Goal: Find specific page/section: Find specific page/section

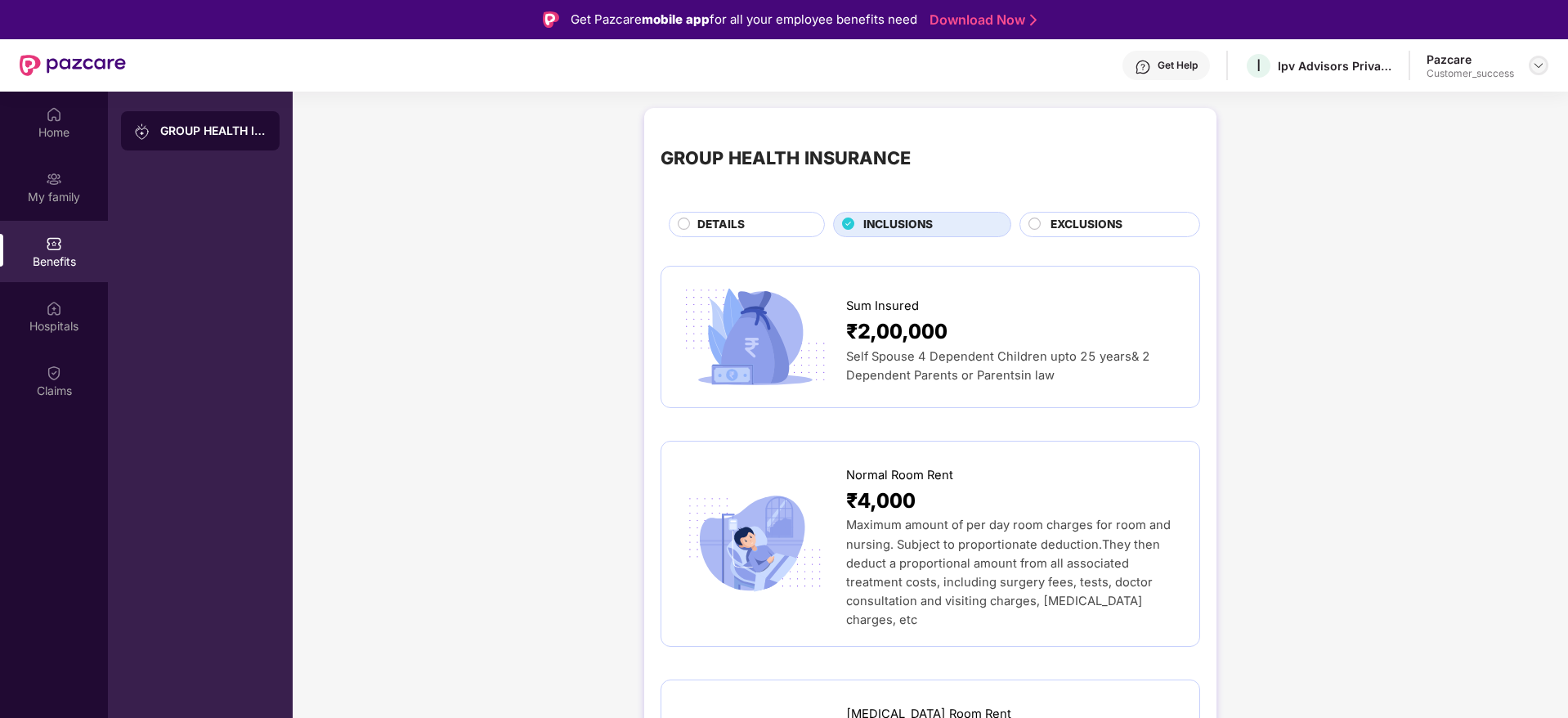
click at [1543, 59] on img at bounding box center [1538, 66] width 13 height 13
click at [1411, 92] on div "Switch to partner view" at bounding box center [1462, 104] width 213 height 32
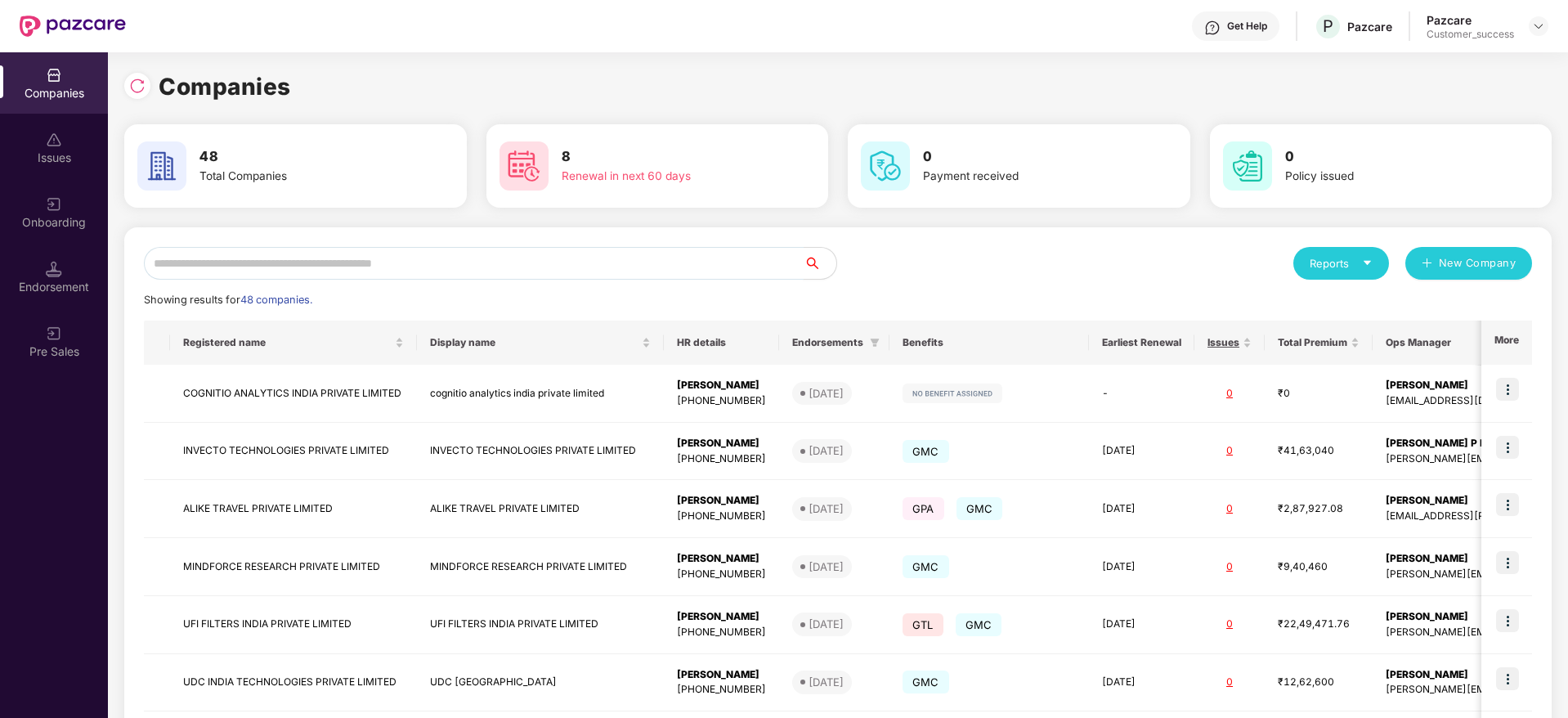
click at [221, 257] on input "text" at bounding box center [473, 263] width 660 height 33
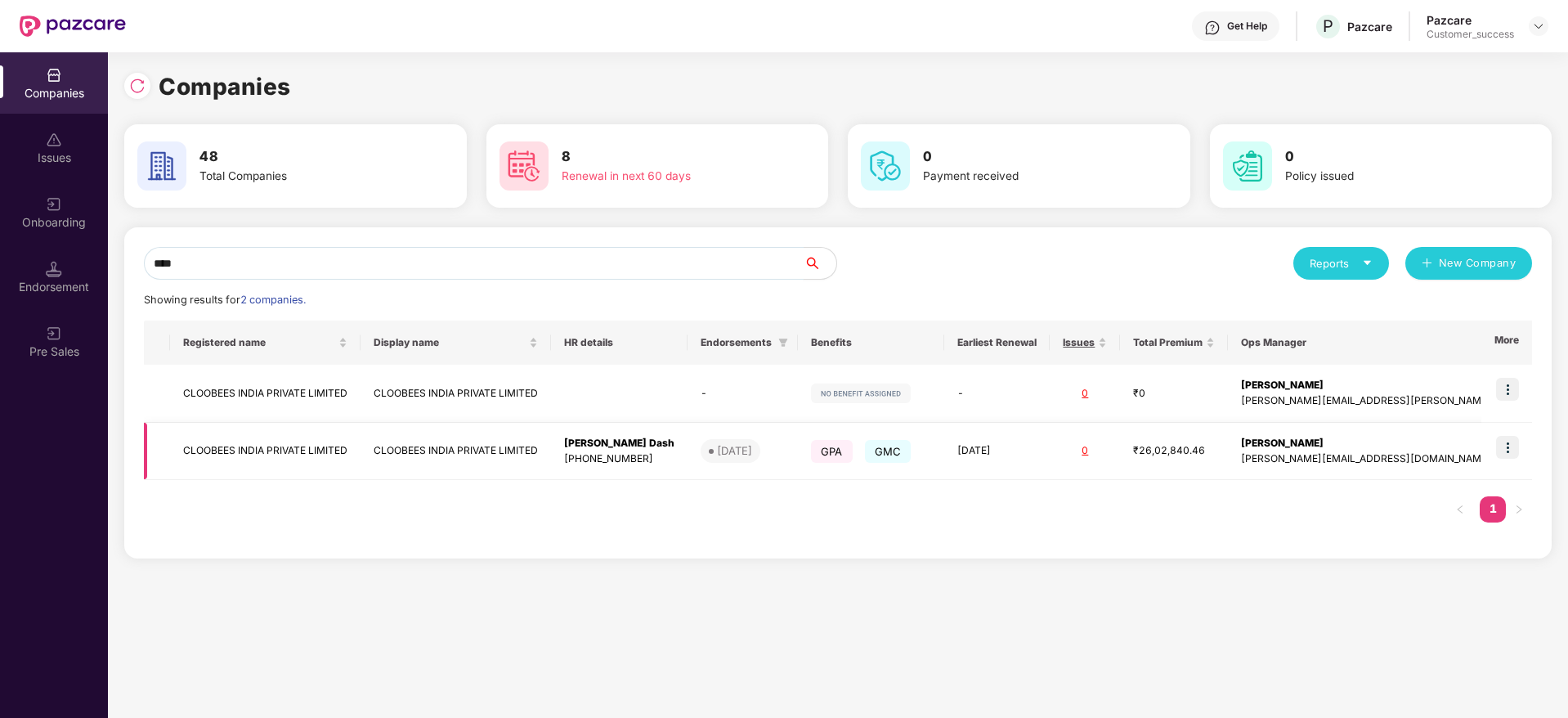
type input "****"
click at [253, 450] on td "CLOOBEES INDIA PRIVATE LIMITED" at bounding box center [265, 451] width 190 height 58
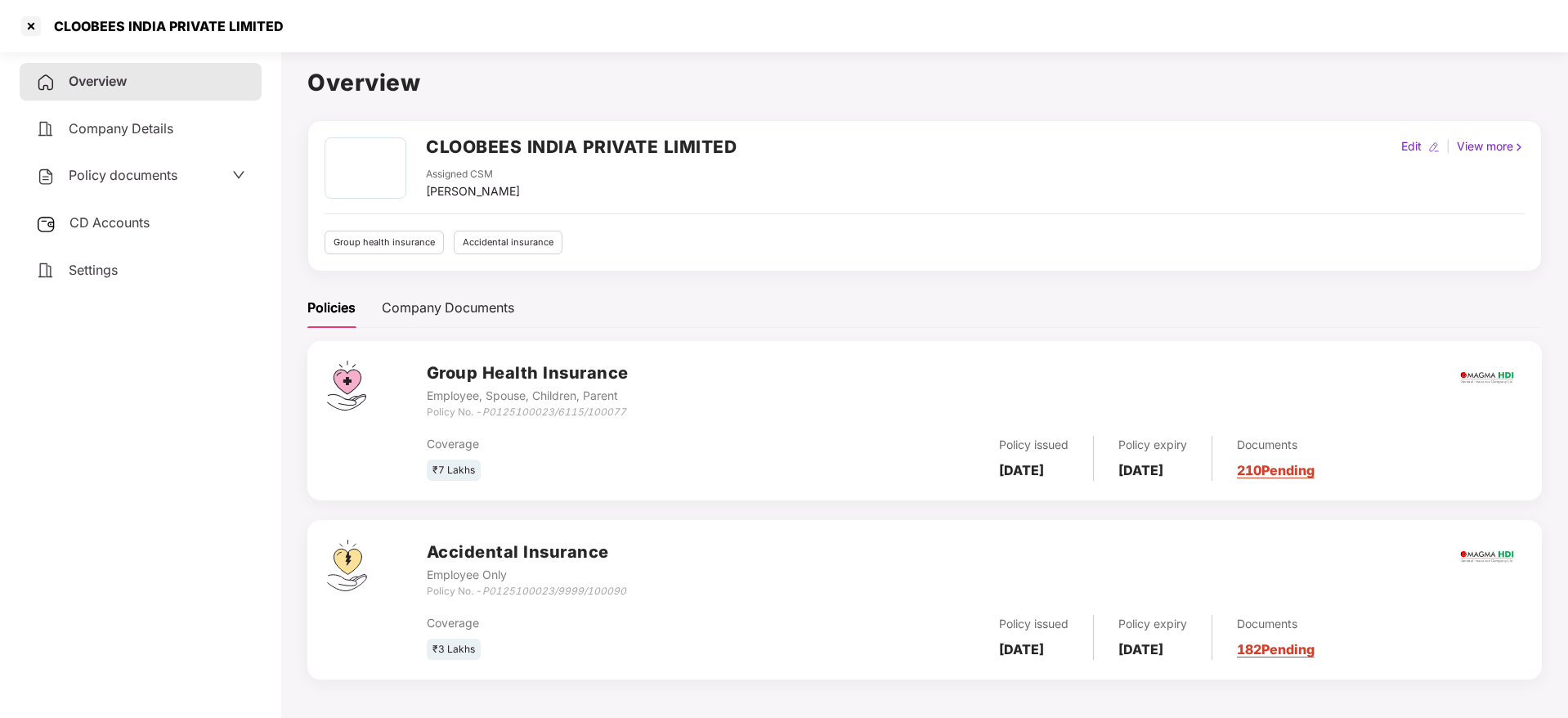
click at [1314, 470] on link "210 Pending" at bounding box center [1275, 470] width 77 height 16
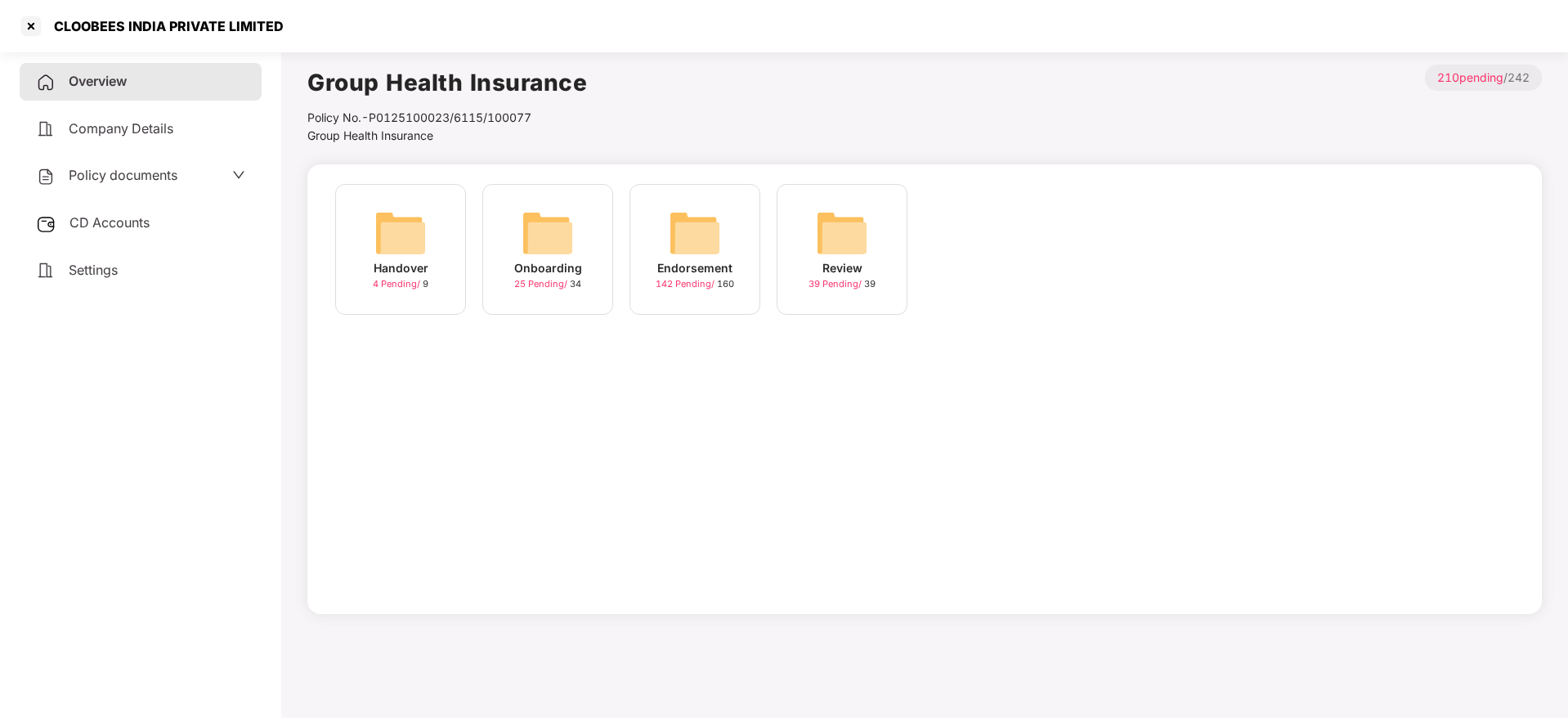
click at [544, 238] on img at bounding box center [547, 232] width 52 height 52
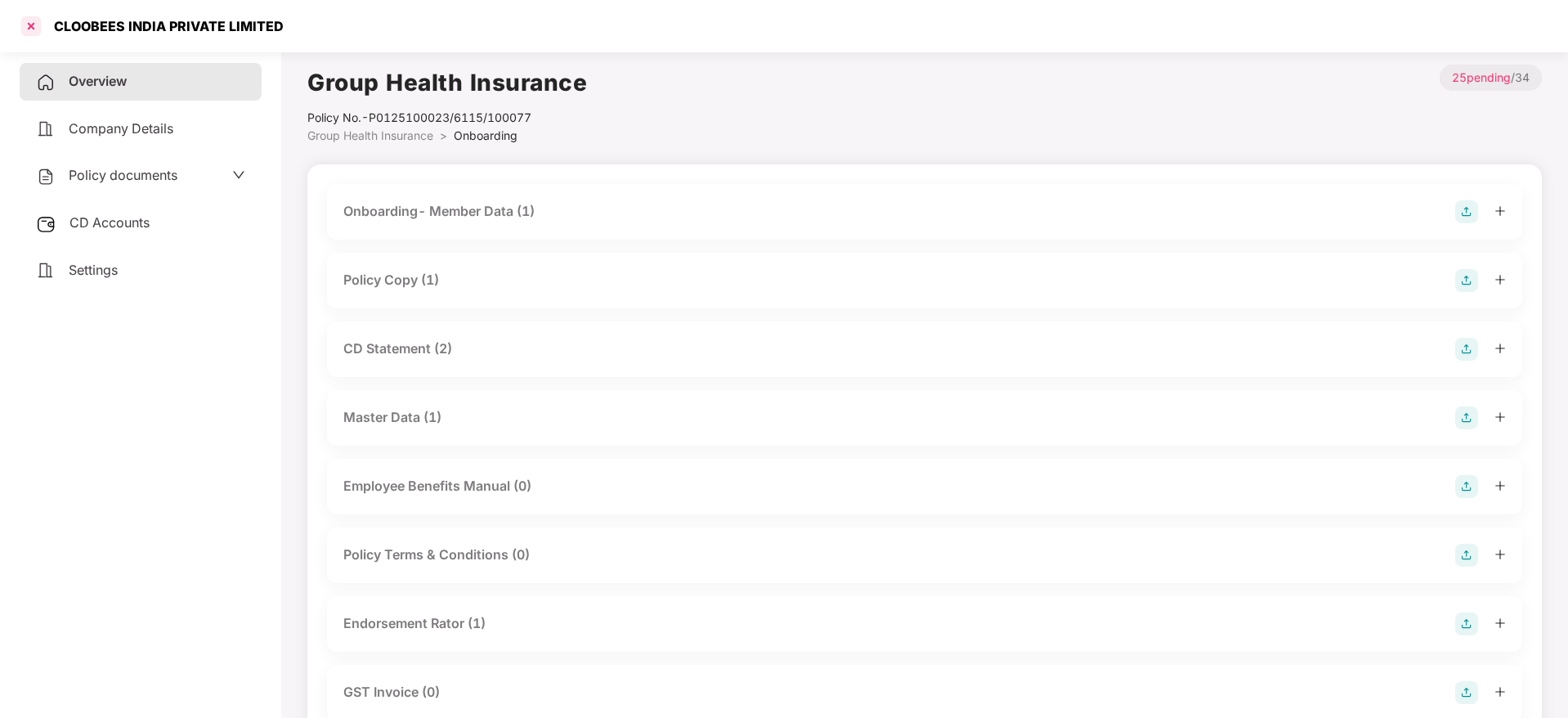
click at [32, 22] on div at bounding box center [31, 25] width 26 height 26
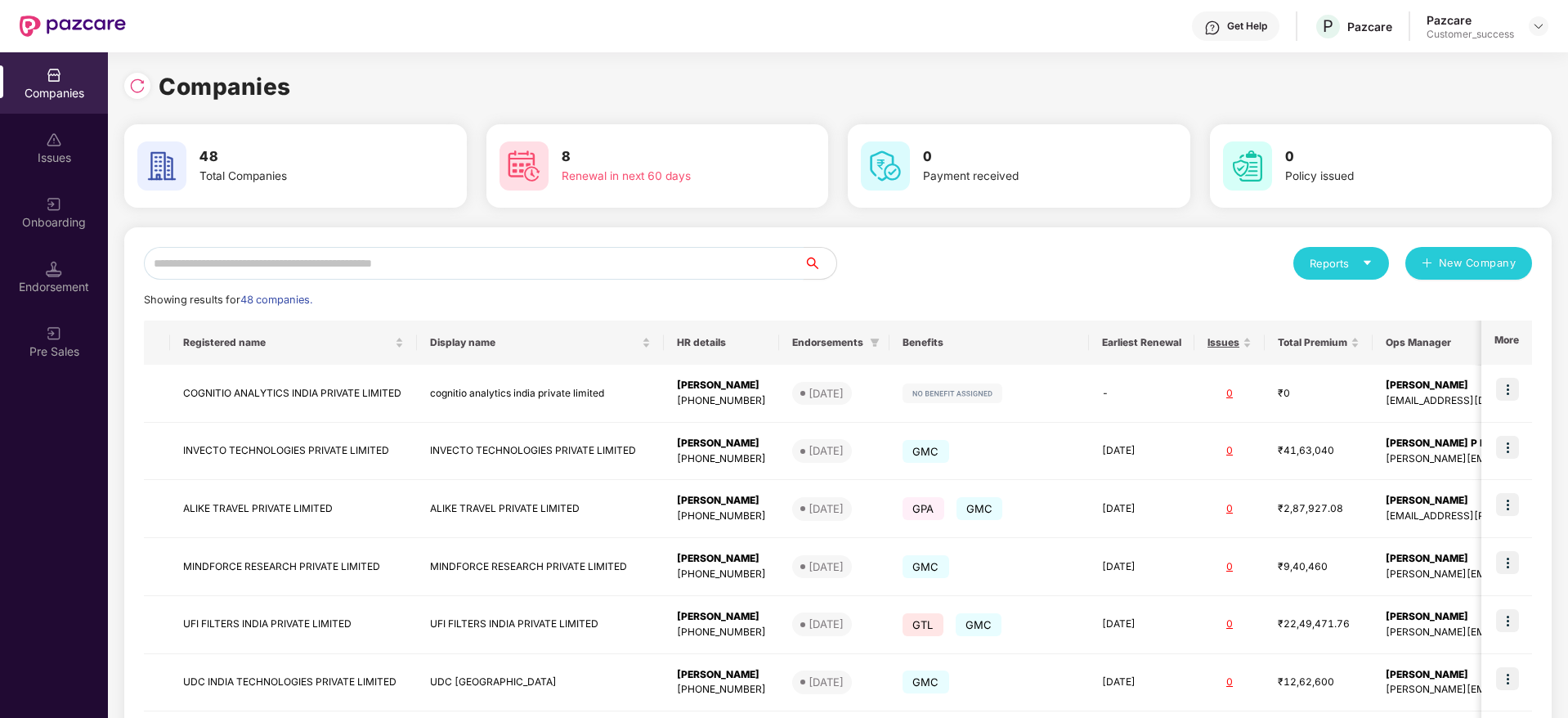
click at [375, 264] on input "text" at bounding box center [473, 263] width 660 height 33
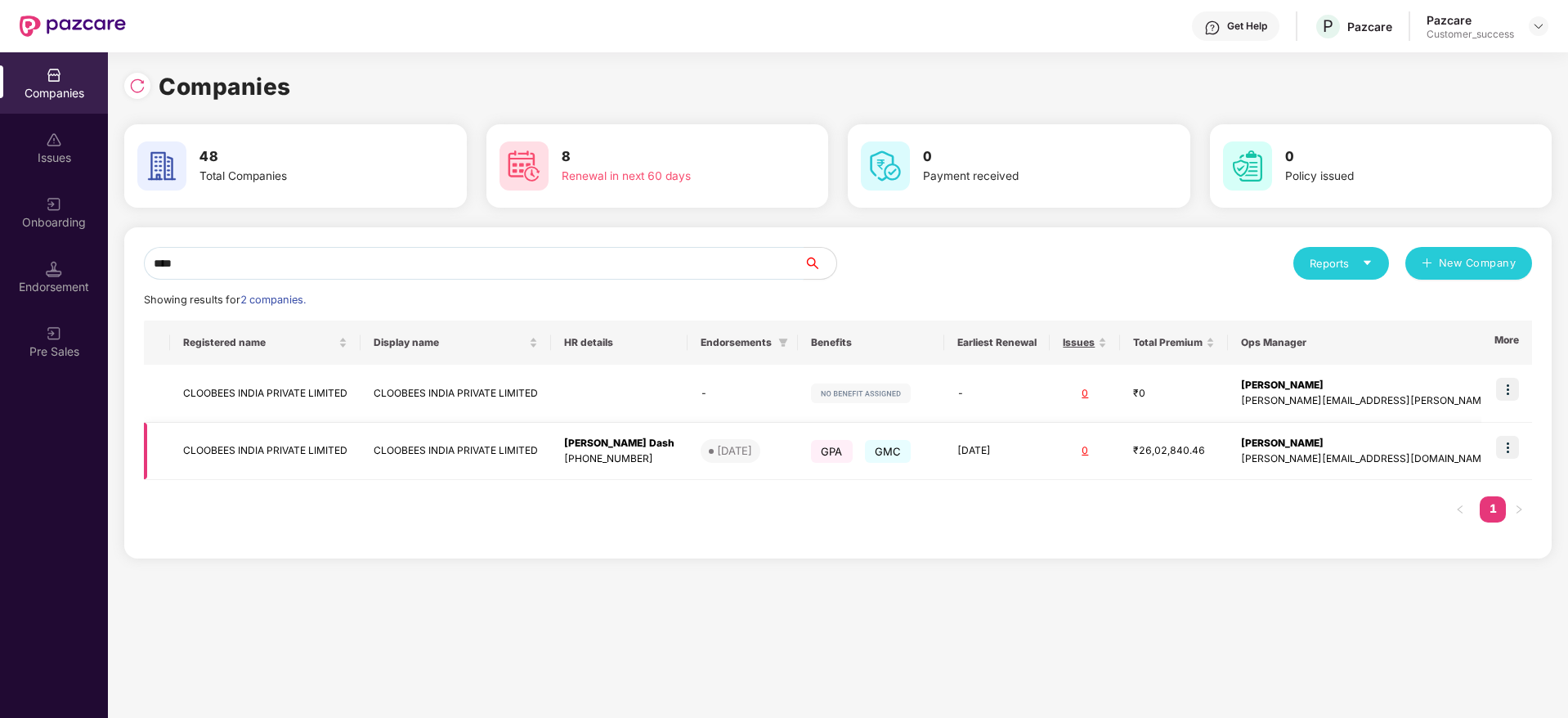
type input "****"
click at [320, 452] on td "CLOOBEES INDIA PRIVATE LIMITED" at bounding box center [265, 451] width 190 height 58
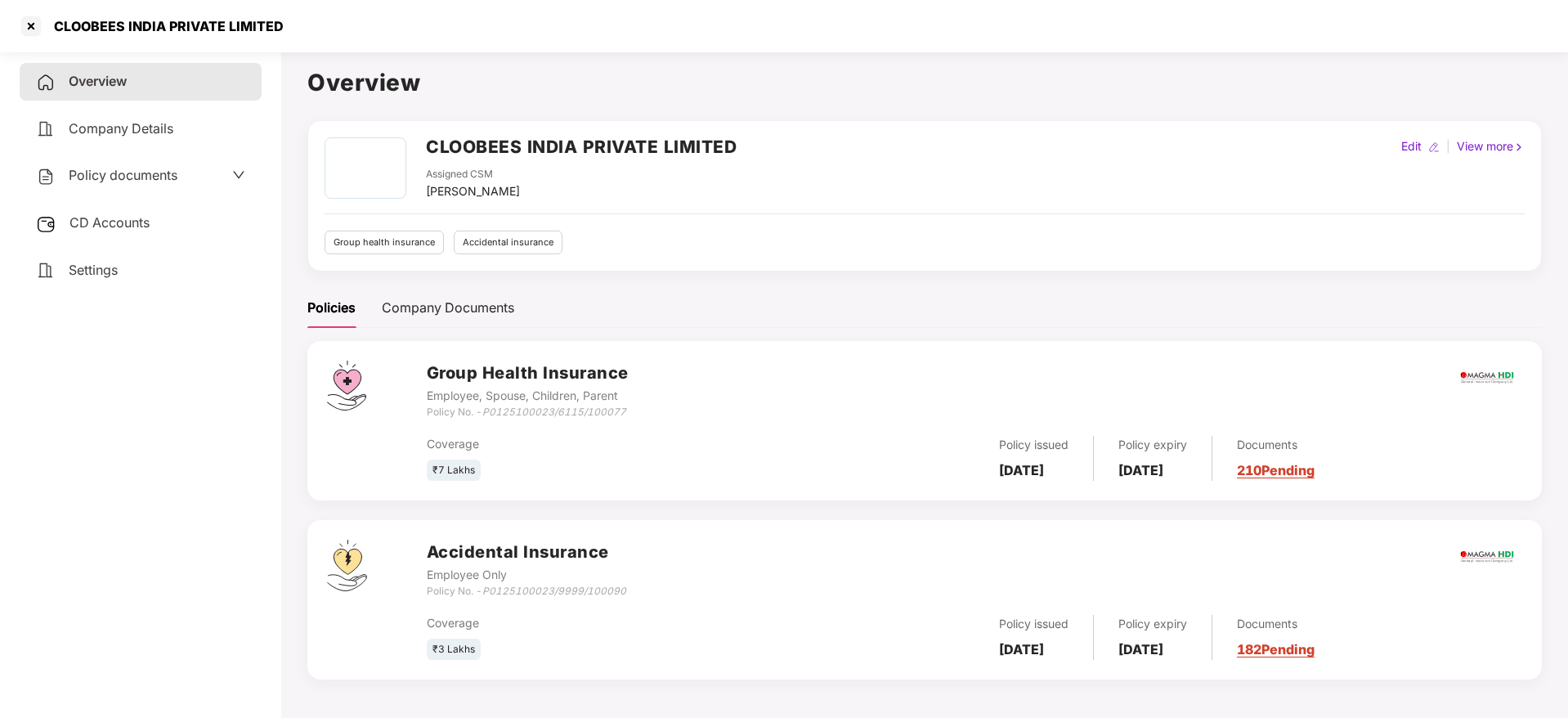
click at [1313, 477] on link "210 Pending" at bounding box center [1275, 470] width 77 height 16
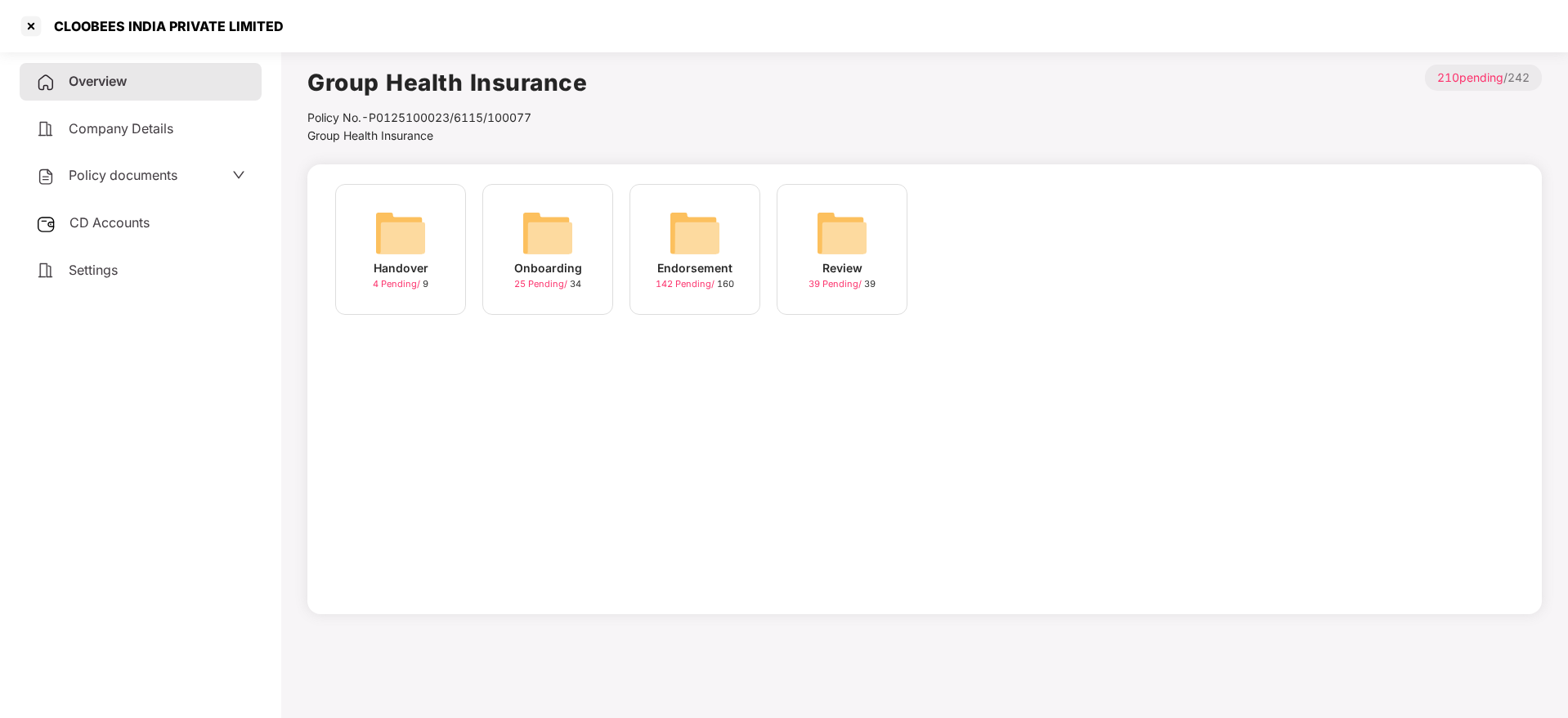
click at [692, 225] on img at bounding box center [694, 232] width 52 height 52
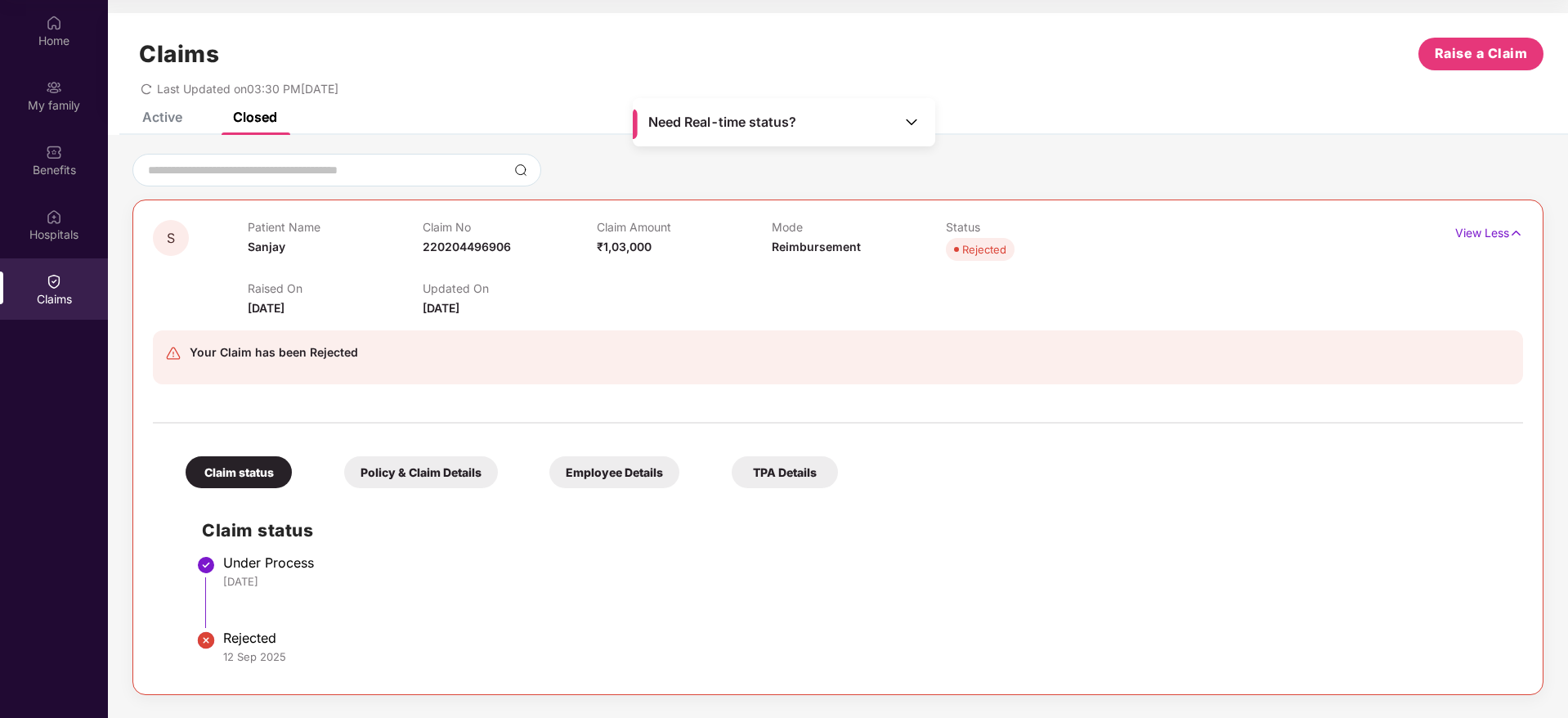
scroll to position [92, 0]
drag, startPoint x: 517, startPoint y: 245, endPoint x: 423, endPoint y: 245, distance: 94.0
click at [423, 245] on div "Claim No 220204496906" at bounding box center [509, 242] width 174 height 45
copy span "220204496906"
